Goal: Information Seeking & Learning: Learn about a topic

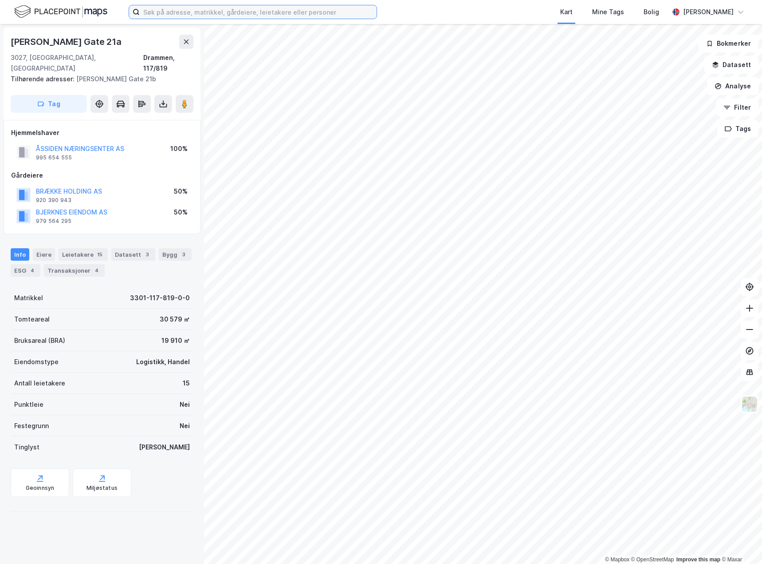
click at [150, 11] on input at bounding box center [258, 11] width 237 height 13
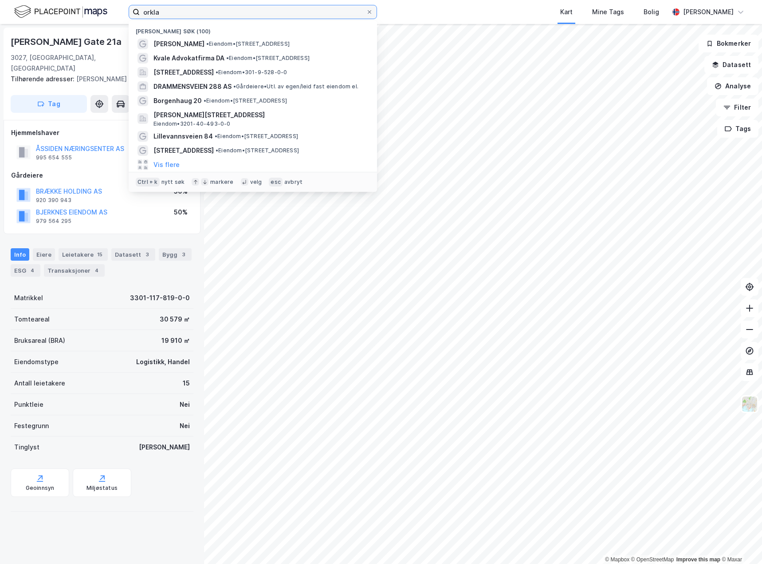
type input "orkla"
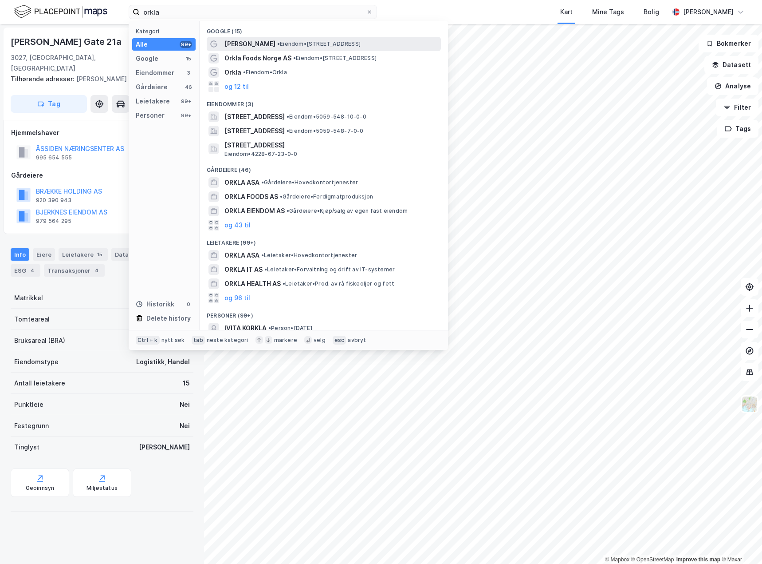
click at [270, 40] on span "[PERSON_NAME]" at bounding box center [250, 44] width 51 height 11
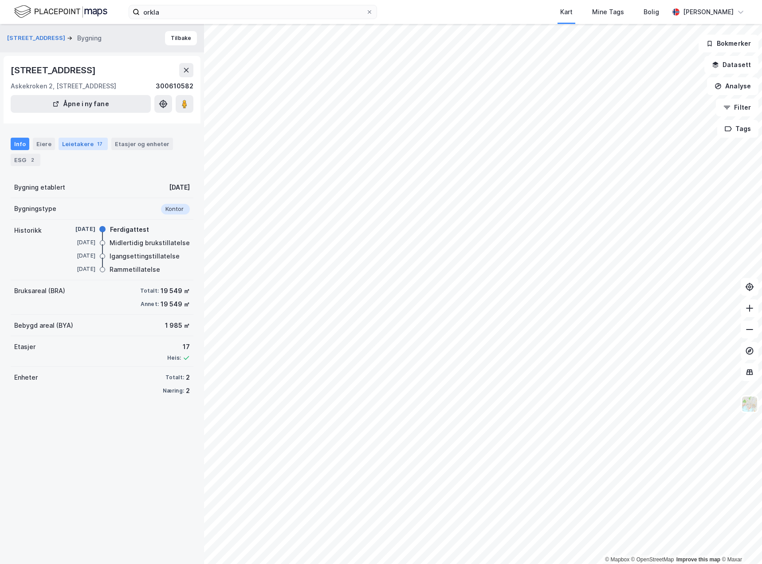
click at [83, 138] on div "Leietakere 17" at bounding box center [83, 144] width 49 height 12
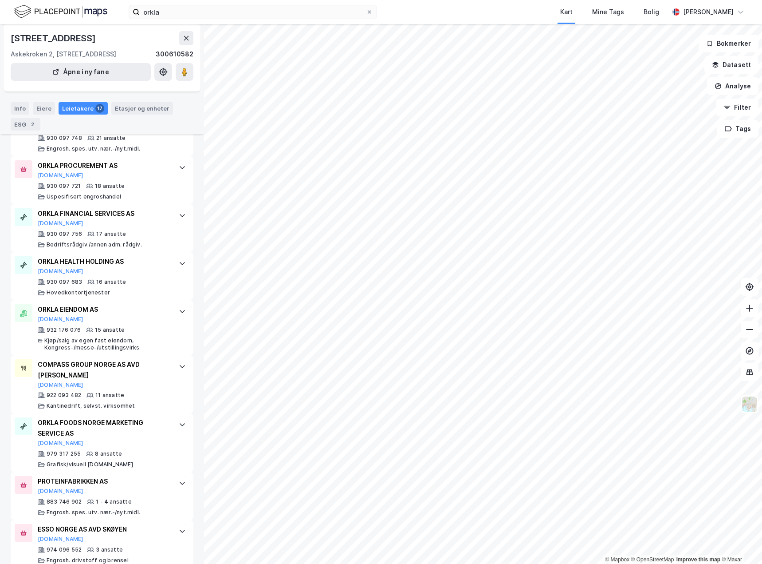
scroll to position [638, 0]
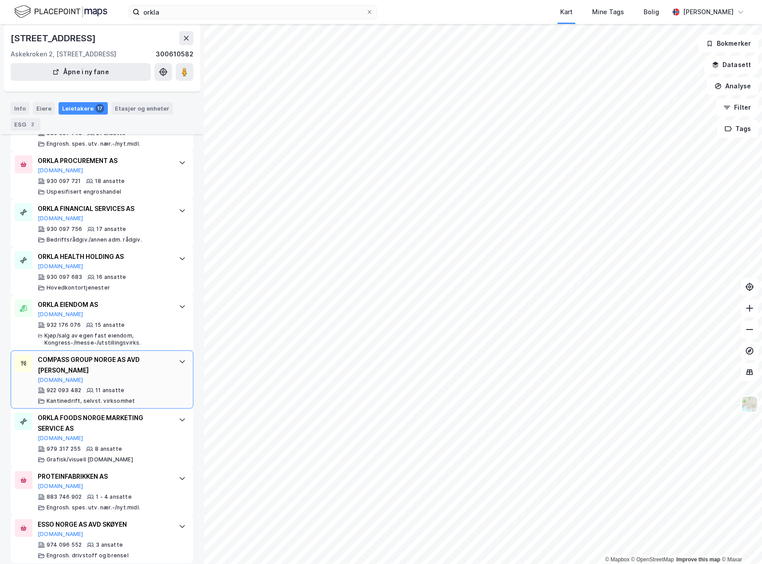
click at [108, 371] on div "COMPASS GROUP NORGE AS AVD [PERSON_NAME][DOMAIN_NAME]" at bounding box center [104, 368] width 132 height 29
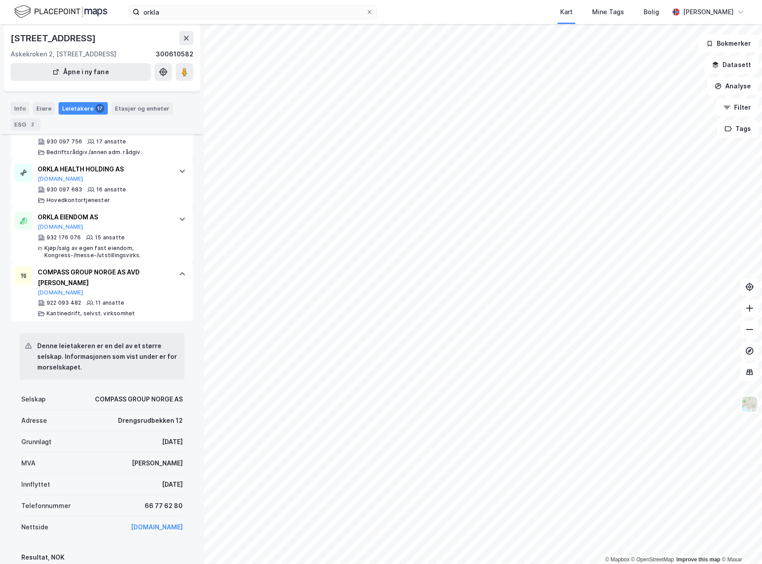
scroll to position [549, 0]
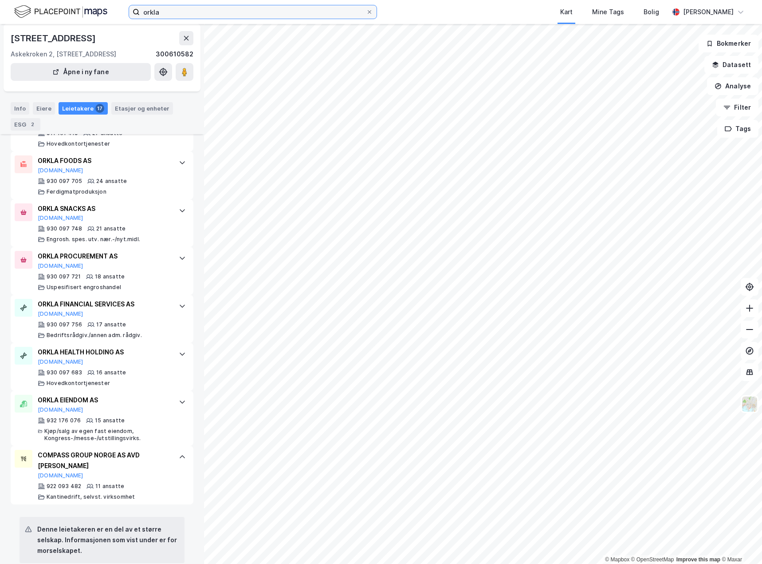
click at [175, 11] on input "orkla" at bounding box center [253, 11] width 226 height 13
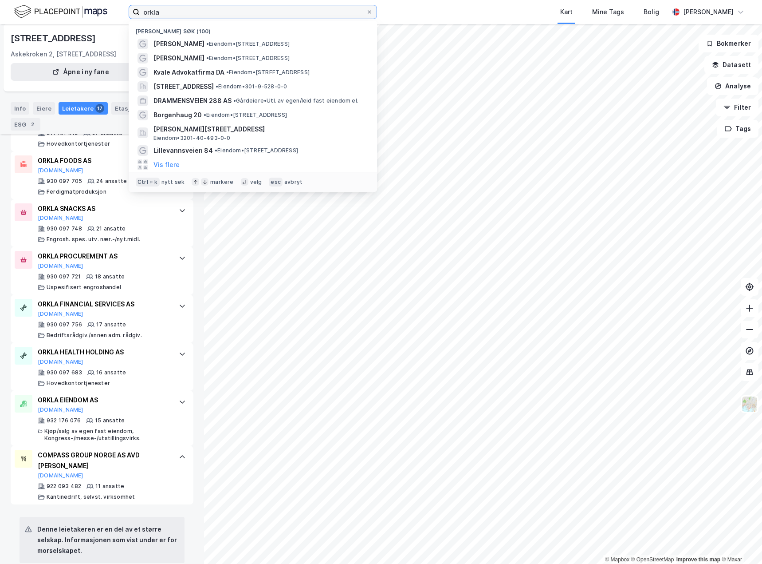
click at [171, 13] on input "orkla" at bounding box center [253, 11] width 226 height 13
click at [323, 17] on input "orkla" at bounding box center [253, 11] width 226 height 13
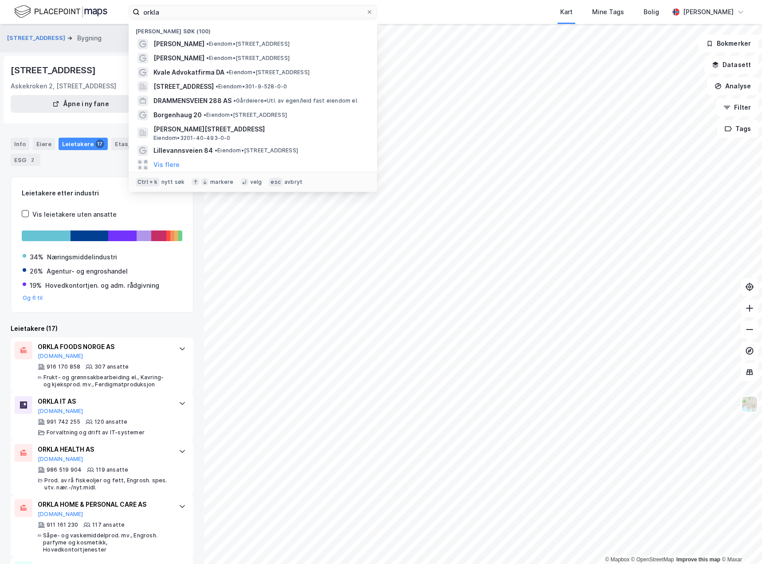
click at [46, 47] on div "[STREET_ADDRESS] Bygning [GEOGRAPHIC_DATA]" at bounding box center [102, 38] width 204 height 28
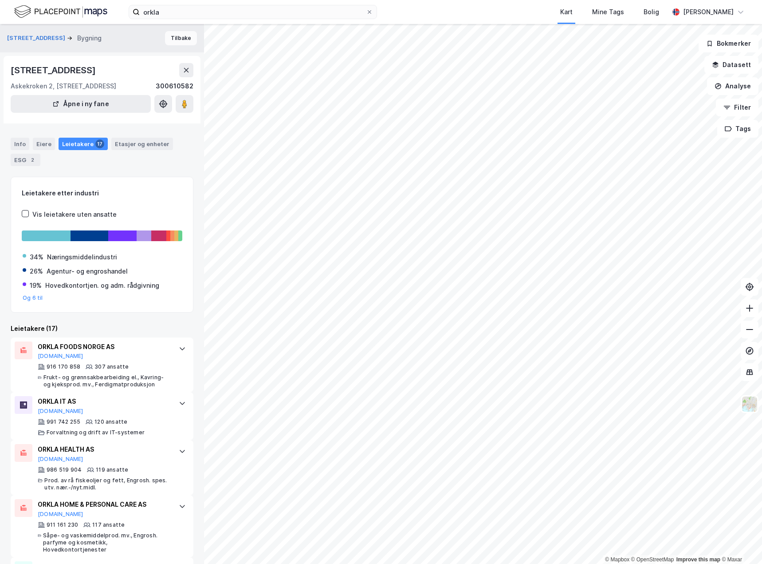
click at [168, 38] on button "Tilbake" at bounding box center [181, 38] width 32 height 14
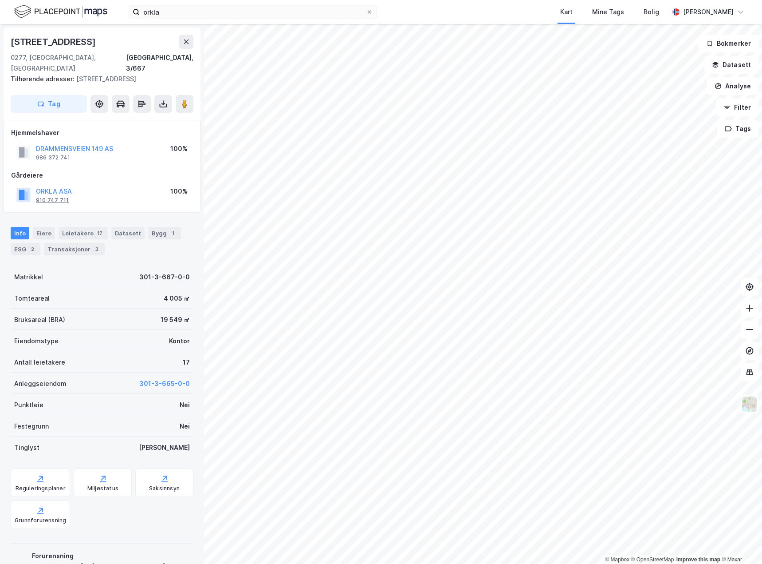
click at [53, 197] on div "910 747 711" at bounding box center [52, 200] width 33 height 7
click at [0, 0] on button "ORKLA ASA" at bounding box center [0, 0] width 0 height 0
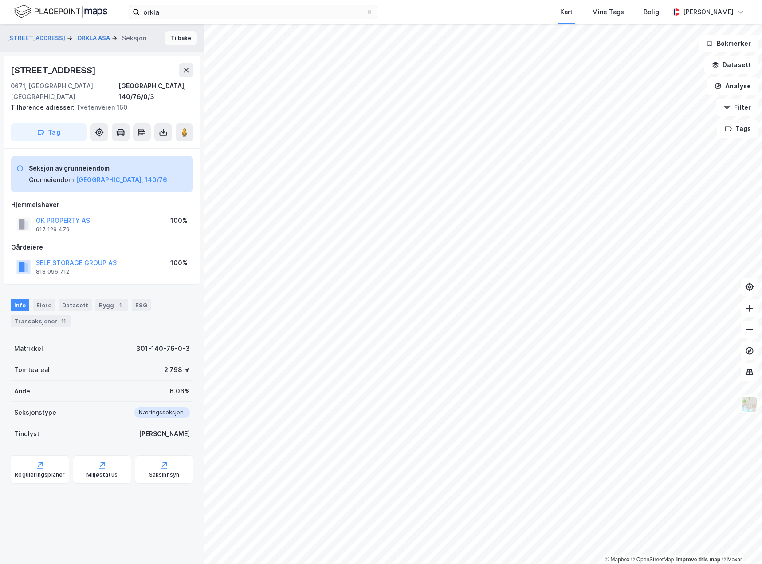
click at [165, 36] on button "Tilbake" at bounding box center [181, 38] width 32 height 14
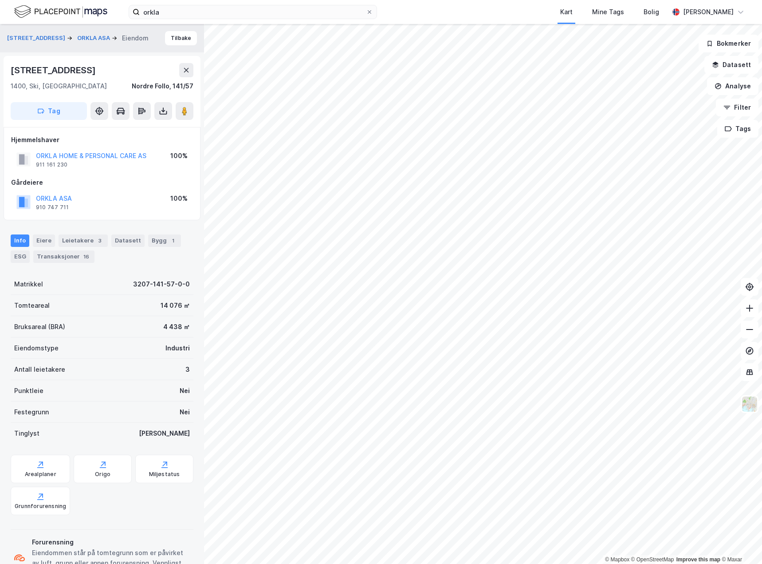
scroll to position [0, 0]
click at [0, 0] on button "ORKLA HOME & PERSONAL CARE AS" at bounding box center [0, 0] width 0 height 0
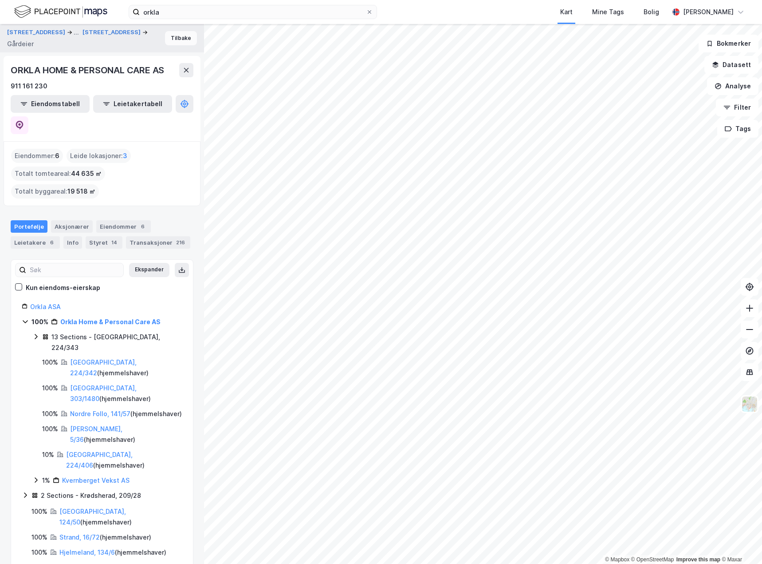
click at [178, 36] on button "Tilbake" at bounding box center [181, 38] width 32 height 14
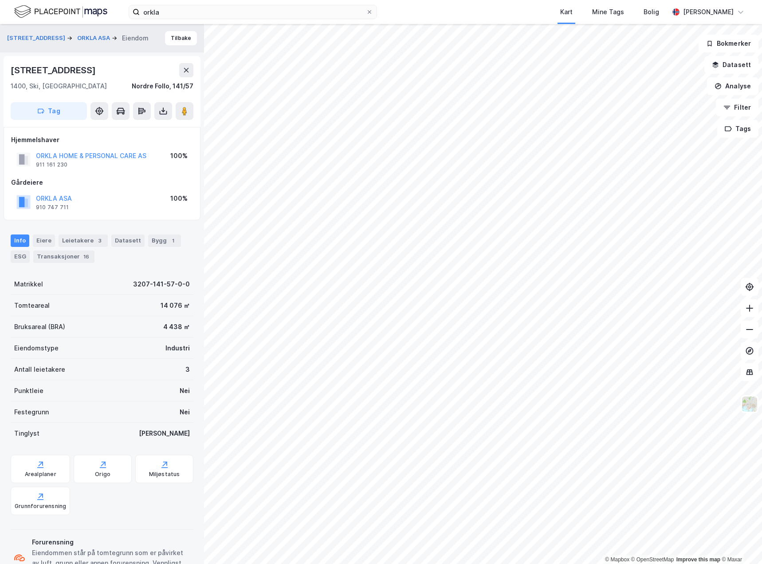
scroll to position [0, 0]
click at [174, 33] on button "Tilbake" at bounding box center [181, 38] width 32 height 14
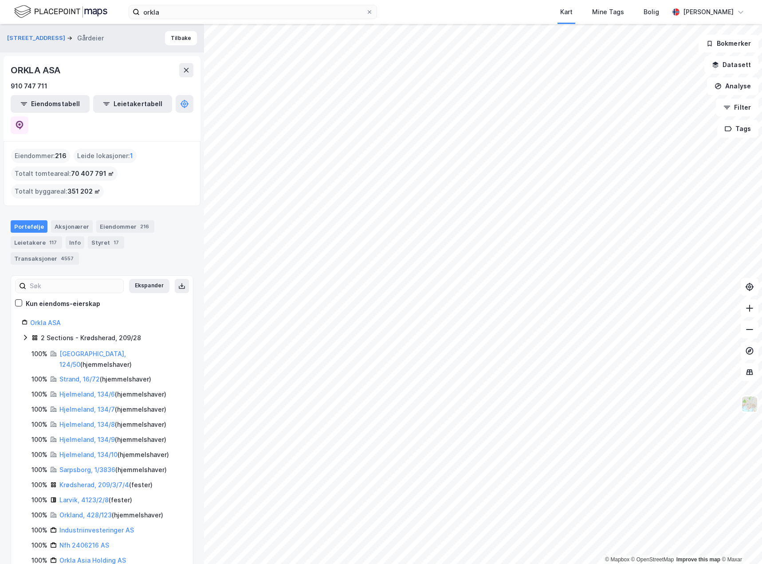
drag, startPoint x: 137, startPoint y: 59, endPoint x: 117, endPoint y: 90, distance: 37.2
click at [137, 59] on div "ORKLA ASA 910 747 711 Eiendomstabell Leietakertabell" at bounding box center [102, 98] width 197 height 85
click at [78, 350] on link "[GEOGRAPHIC_DATA], 124/50" at bounding box center [92, 359] width 67 height 18
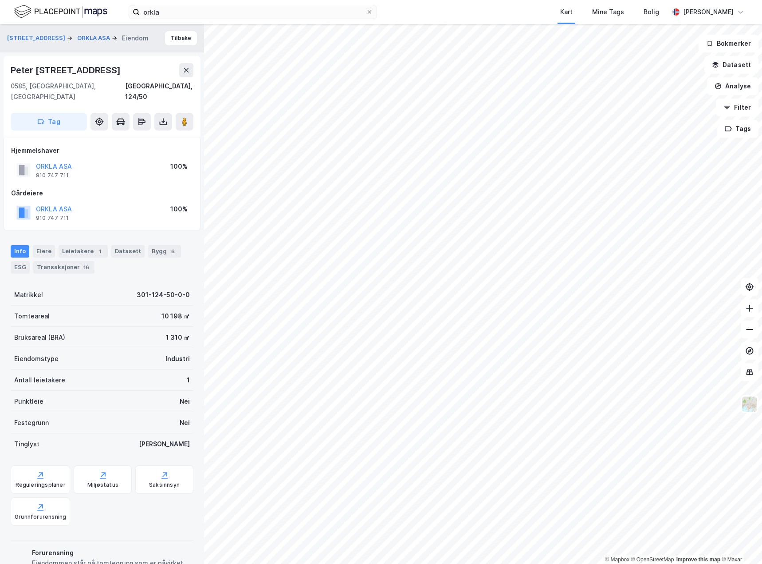
scroll to position [0, 0]
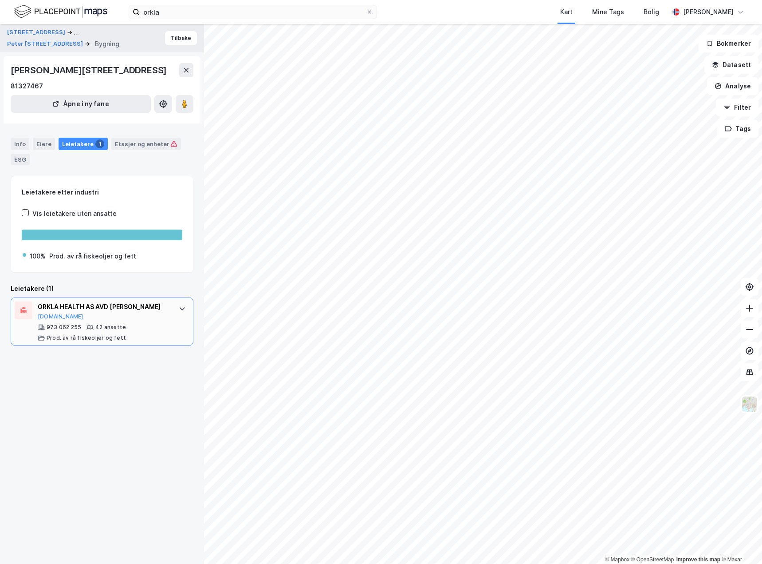
click at [129, 305] on div "ORKLA HEALTH AS AVD [PERSON_NAME]" at bounding box center [104, 306] width 132 height 11
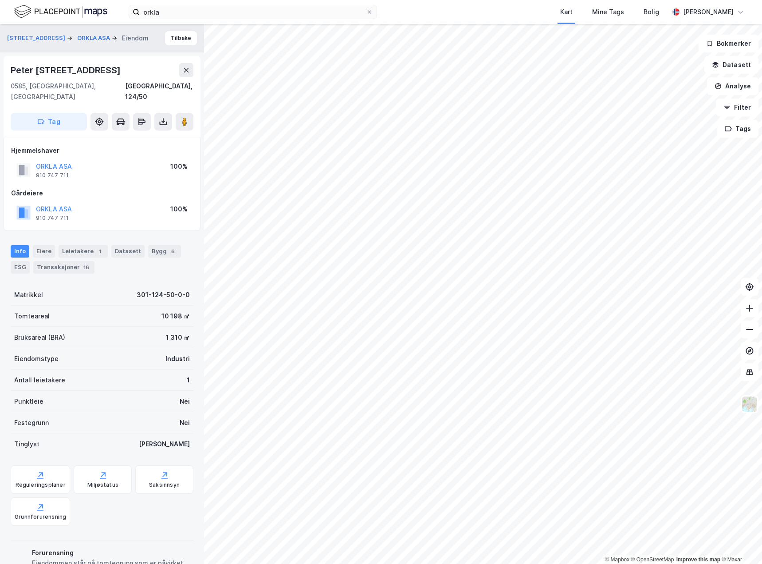
scroll to position [4, 0]
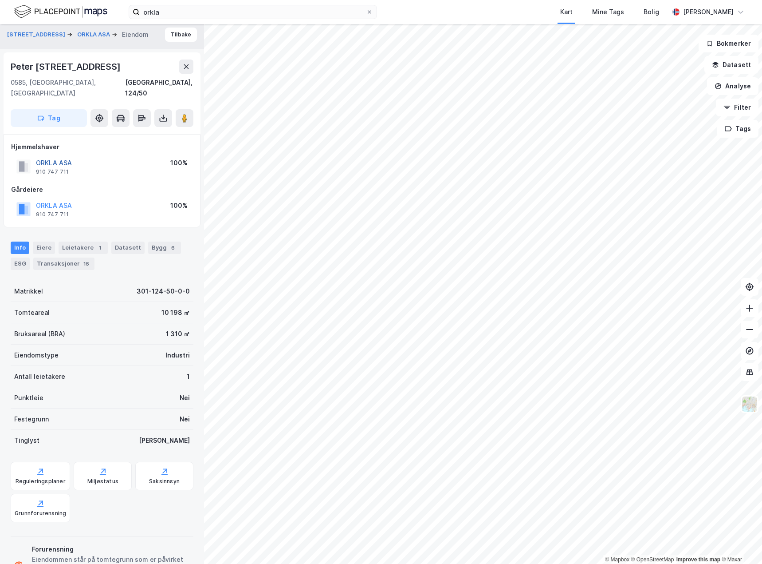
click at [0, 0] on button "ORKLA ASA" at bounding box center [0, 0] width 0 height 0
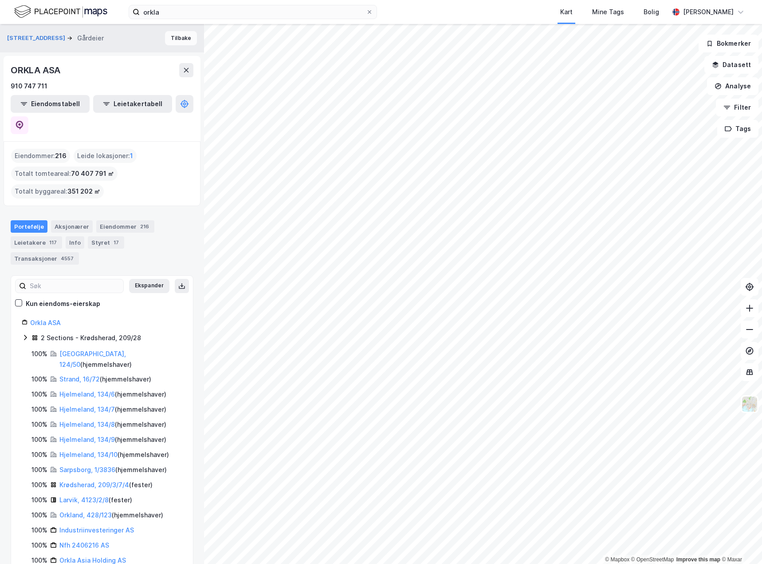
click at [178, 39] on button "Tilbake" at bounding box center [181, 38] width 32 height 14
